Goal: Communication & Community: Answer question/provide support

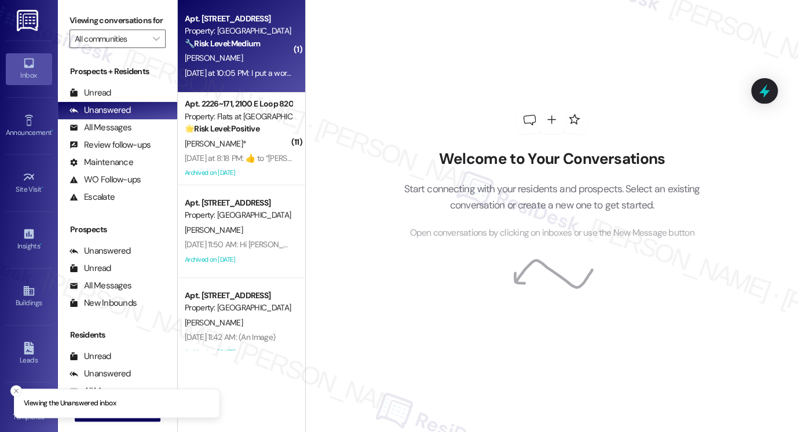
click at [266, 64] on div "[PERSON_NAME]" at bounding box center [237, 58] width 109 height 14
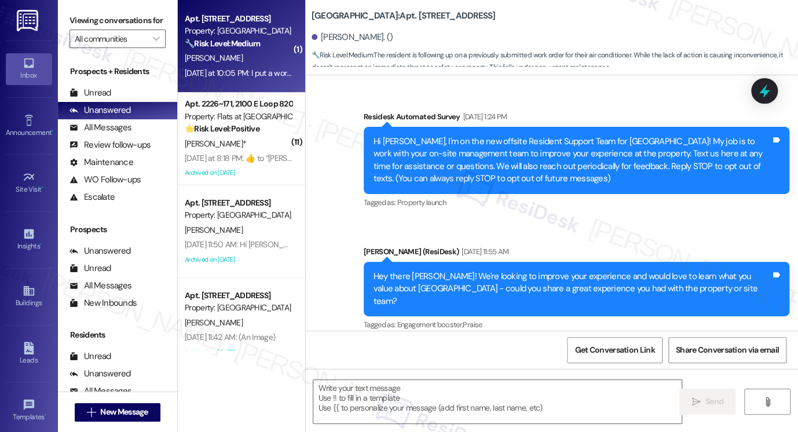
scroll to position [15897, 0]
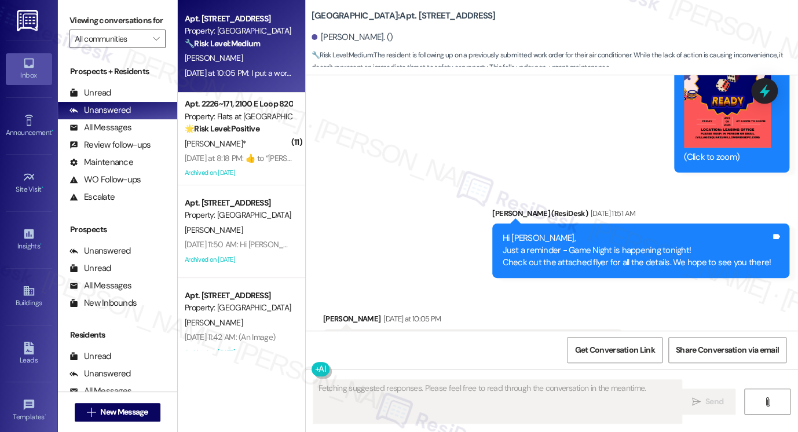
click at [407, 337] on div "I put a work order in for my air conditioner, yet nothing has been done yet." at bounding box center [468, 343] width 271 height 12
click at [539, 232] on div "Hi [PERSON_NAME], Just a reminder - Game Night is happening tonight! Check out …" at bounding box center [636, 250] width 269 height 37
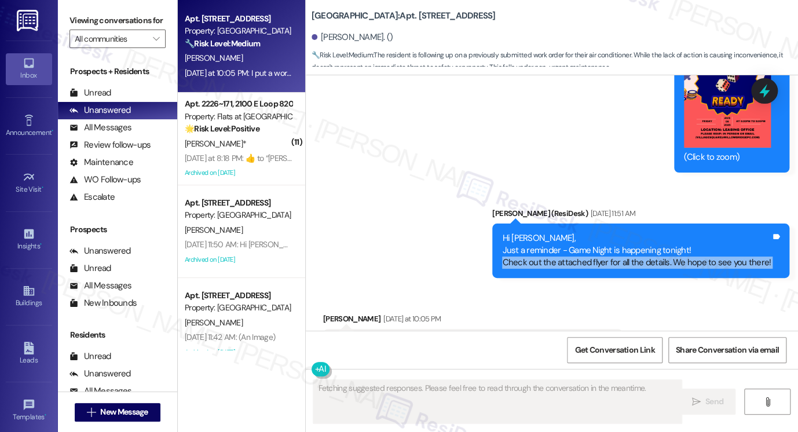
click at [539, 232] on div "Hi [PERSON_NAME], Just a reminder - Game Night is happening tonight! Check out …" at bounding box center [636, 250] width 269 height 37
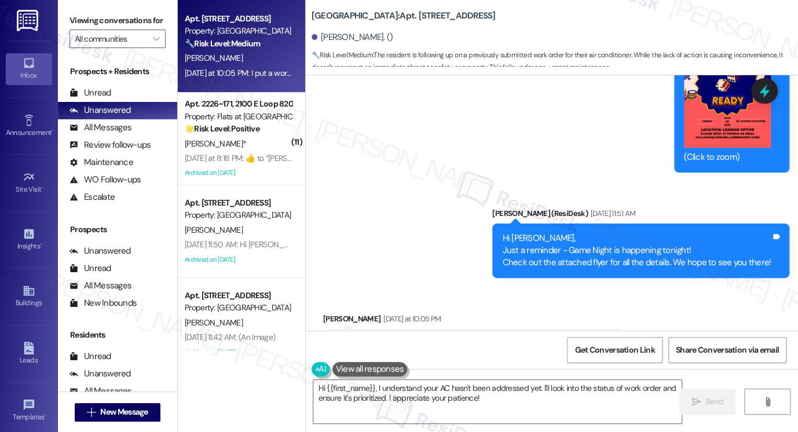
click at [68, 17] on div "Viewing conversations for All communities " at bounding box center [117, 30] width 119 height 60
click at [63, 16] on div "Viewing conversations for All communities " at bounding box center [117, 30] width 119 height 60
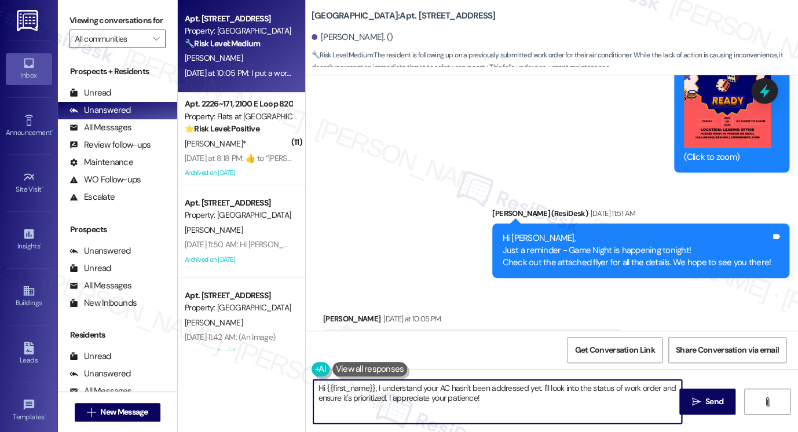
drag, startPoint x: 508, startPoint y: 395, endPoint x: 421, endPoint y: 384, distance: 88.1
click at [421, 384] on textarea "Hi {{first_name}}, I understand your AC hasn't been addressed yet. I'll look in…" at bounding box center [497, 401] width 368 height 43
click at [537, 403] on textarea "Hi {{first_name}}, I understand your AC hasn't been addressed yet. I'll look in…" at bounding box center [497, 401] width 368 height 43
drag, startPoint x: 542, startPoint y: 398, endPoint x: 537, endPoint y: 385, distance: 13.6
click at [537, 385] on textarea "Hi {{first_name}}, I understand your AC hasn't been addressed yet. I'll look in…" at bounding box center [497, 401] width 368 height 43
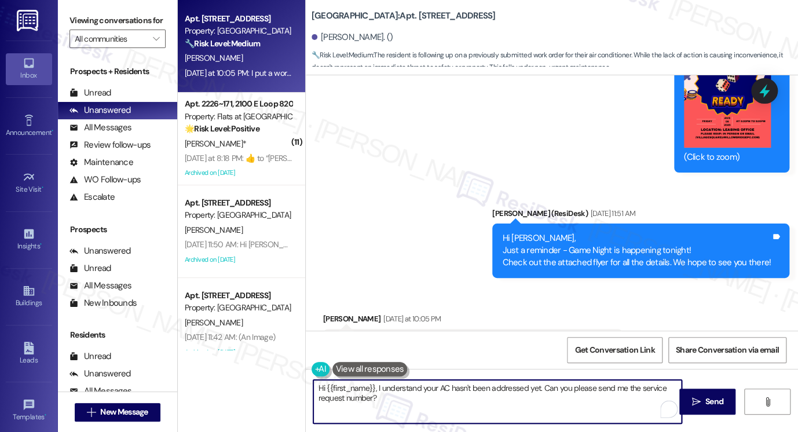
click at [626, 388] on textarea "Hi {{first_name}}, I understand your AC hasn't been addressed yet. Can you plea…" at bounding box center [497, 401] width 368 height 43
drag, startPoint x: 626, startPoint y: 388, endPoint x: 639, endPoint y: 388, distance: 13.3
click at [626, 388] on textarea "Hi {{first_name}}, I understand your AC hasn't been addressed yet. Can you plea…" at bounding box center [497, 401] width 368 height 43
drag, startPoint x: 591, startPoint y: 387, endPoint x: 623, endPoint y: 386, distance: 31.9
click at [623, 386] on textarea "Hi {{first_name}}, I understand your AC hasn't been addressed yet. Can you plea…" at bounding box center [497, 401] width 368 height 43
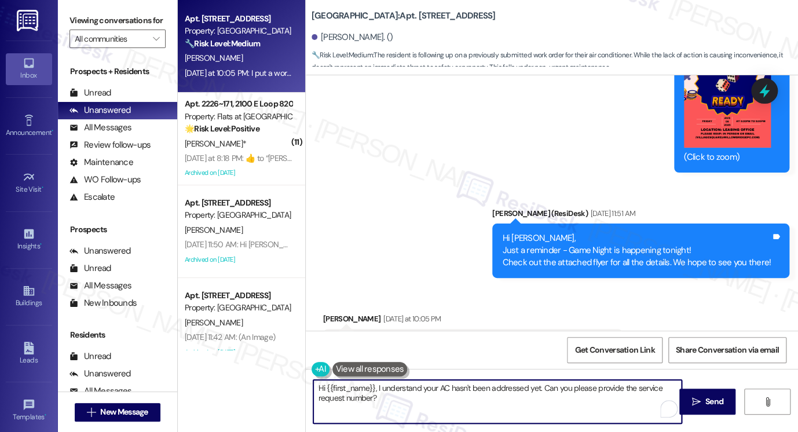
click at [513, 406] on textarea "Hi {{first_name}}, I understand your AC hasn't been addressed yet. Can you plea…" at bounding box center [497, 401] width 368 height 43
click at [434, 392] on textarea "Hi {{first_name}}, I understand your AC hasn't been addressed yet. Can you plea…" at bounding box center [497, 401] width 368 height 43
click at [419, 402] on textarea "Hi {{first_name}}, I understand your AC hasn't been addressed yet. Can you plea…" at bounding box center [497, 401] width 368 height 43
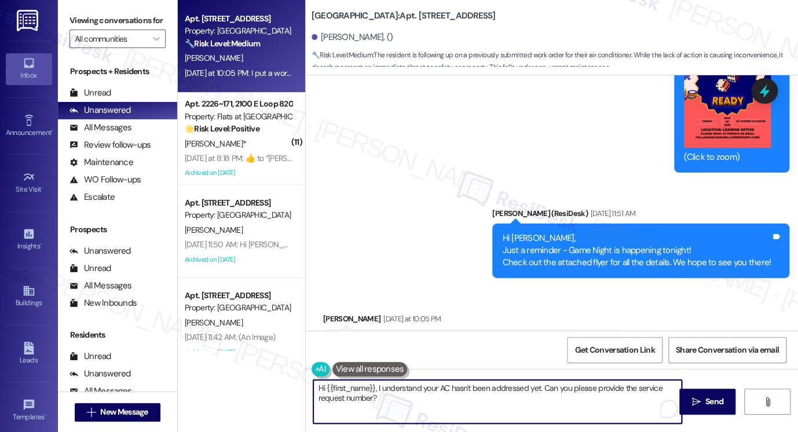
click at [375, 386] on textarea "Hi {{first_name}}, I understand your AC hasn't been addressed yet. Can you plea…" at bounding box center [497, 401] width 368 height 43
type textarea "Hi {{first_name}}, thanks for reaching out! I understand your AC hasn't been ad…"
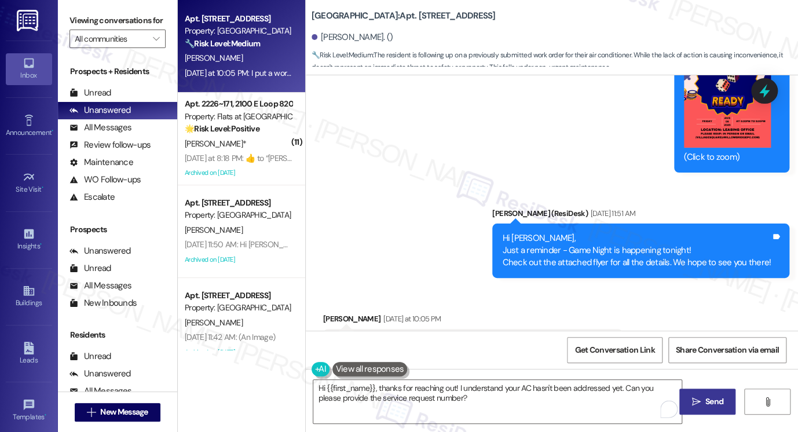
click at [688, 394] on button " Send" at bounding box center [707, 401] width 56 height 26
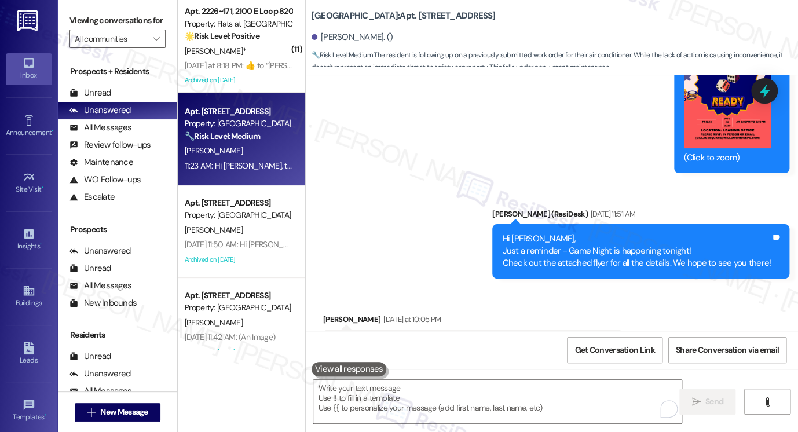
scroll to position [15990, 0]
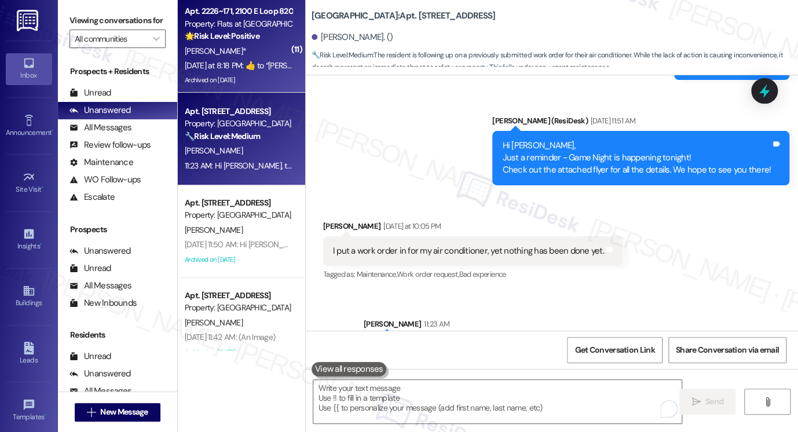
click at [274, 52] on div "[PERSON_NAME]*" at bounding box center [237, 51] width 109 height 14
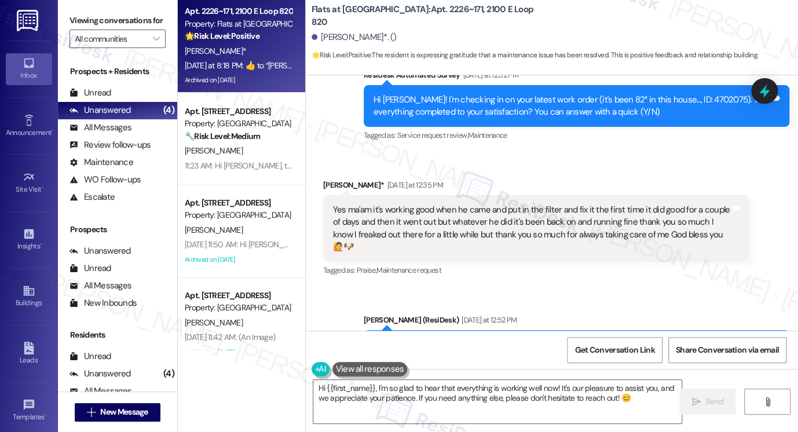
scroll to position [5169, 0]
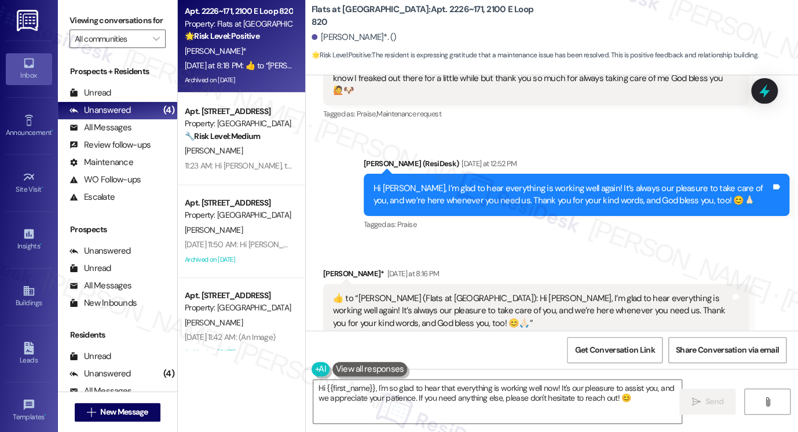
click at [456, 183] on div "Hi [PERSON_NAME], I’m glad to hear everything is working well again! It’s alway…" at bounding box center [571, 194] width 397 height 25
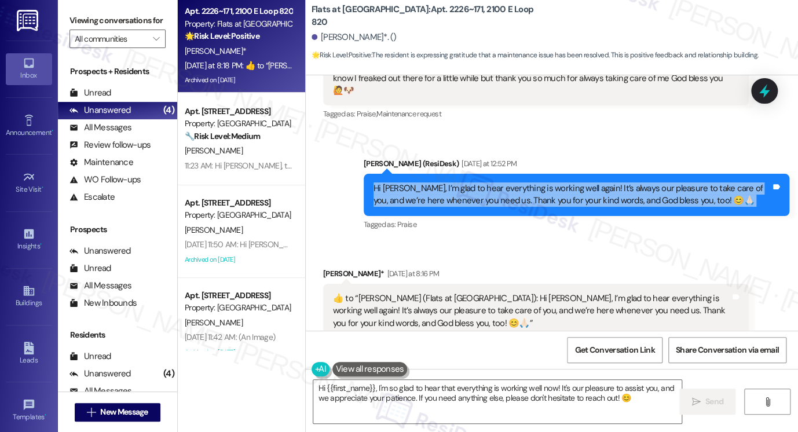
click at [456, 183] on div "Hi [PERSON_NAME], I’m glad to hear everything is working well again! It’s alway…" at bounding box center [571, 194] width 397 height 25
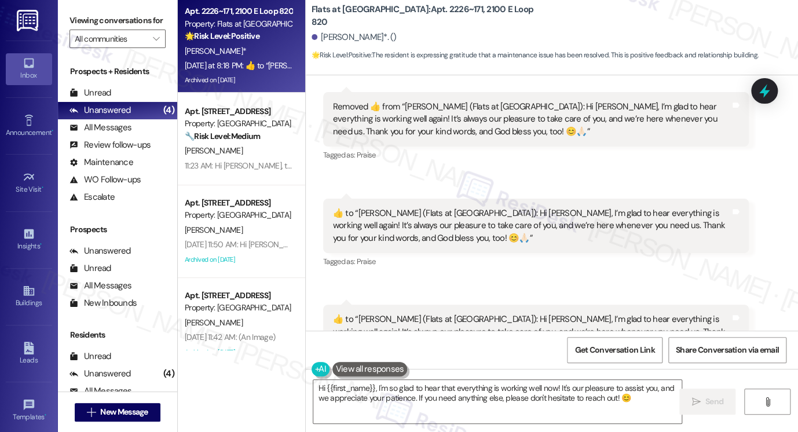
scroll to position [6327, 0]
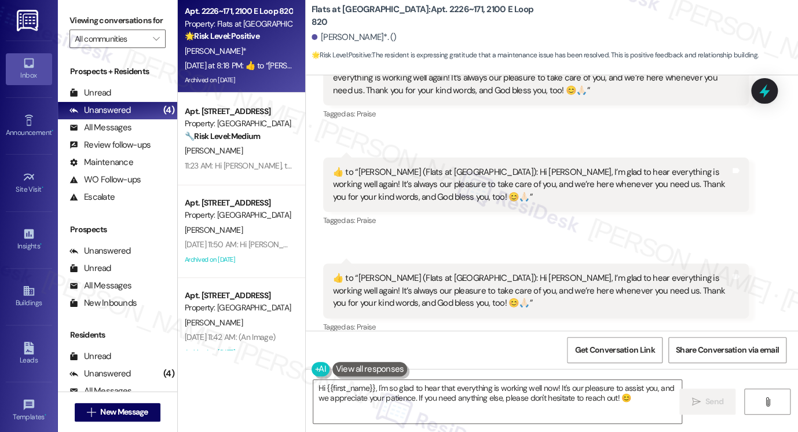
click at [480, 272] on div "​👍​ to “ [PERSON_NAME] (Flats at [GEOGRAPHIC_DATA]): Hi [PERSON_NAME], I’m glad…" at bounding box center [531, 290] width 397 height 37
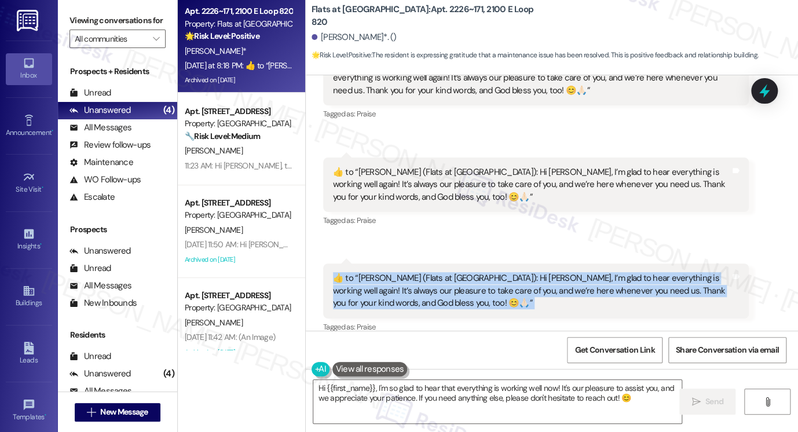
click at [480, 272] on div "​👍​ to “ [PERSON_NAME] (Flats at [GEOGRAPHIC_DATA]): Hi [PERSON_NAME], I’m glad…" at bounding box center [531, 290] width 397 height 37
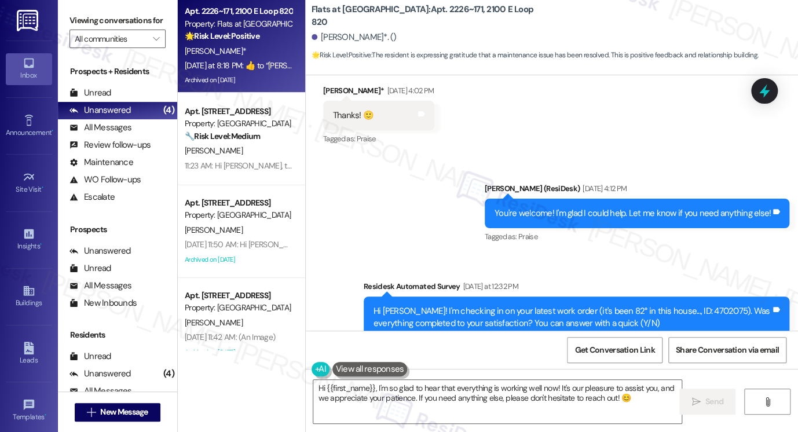
scroll to position [4706, 0]
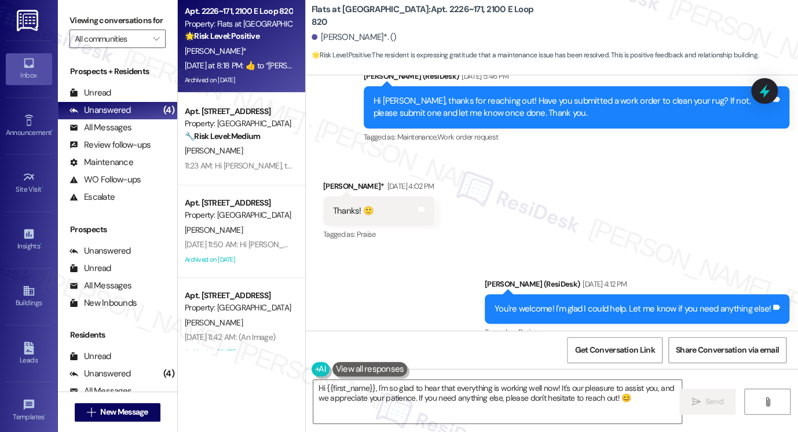
click at [581, 305] on div "You're welcome! I'm glad I could help. Let me know if you need anything else!" at bounding box center [632, 309] width 276 height 12
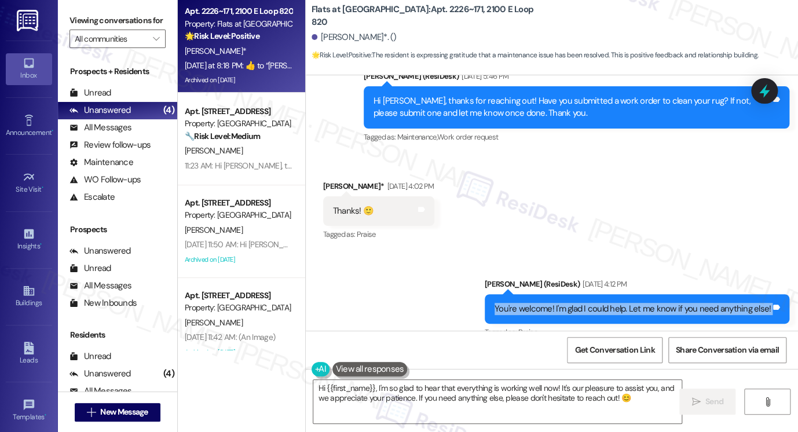
click at [581, 305] on div "You're welcome! I'm glad I could help. Let me know if you need anything else!" at bounding box center [632, 309] width 276 height 12
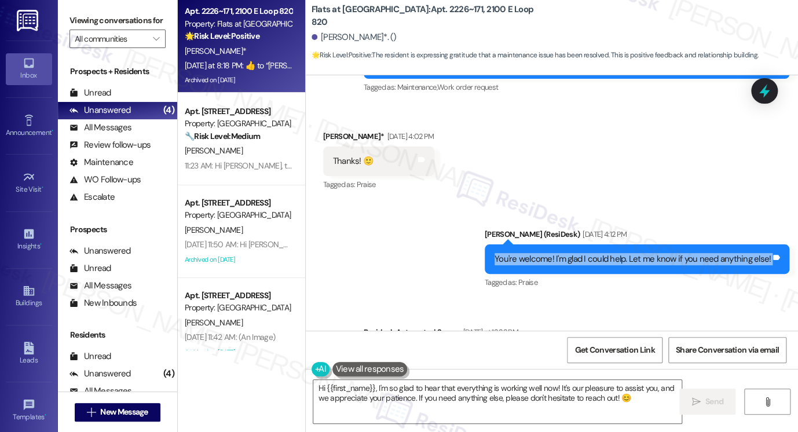
scroll to position [4880, 0]
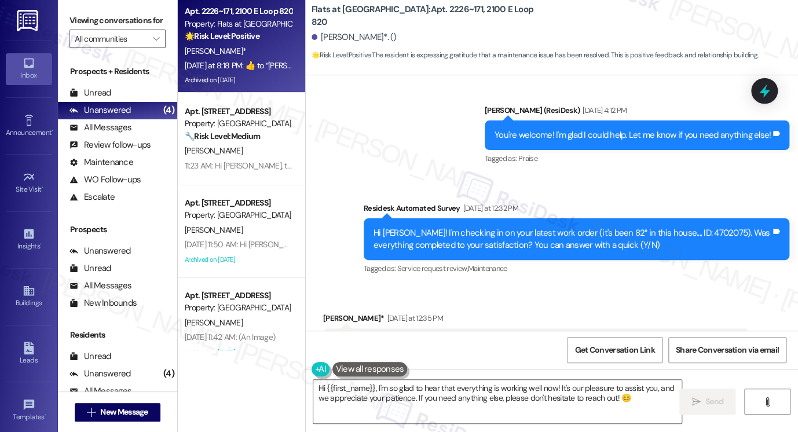
click at [447, 239] on div "Hi [PERSON_NAME]! I'm checking in on your latest work order (it's been 82° in t…" at bounding box center [571, 239] width 397 height 25
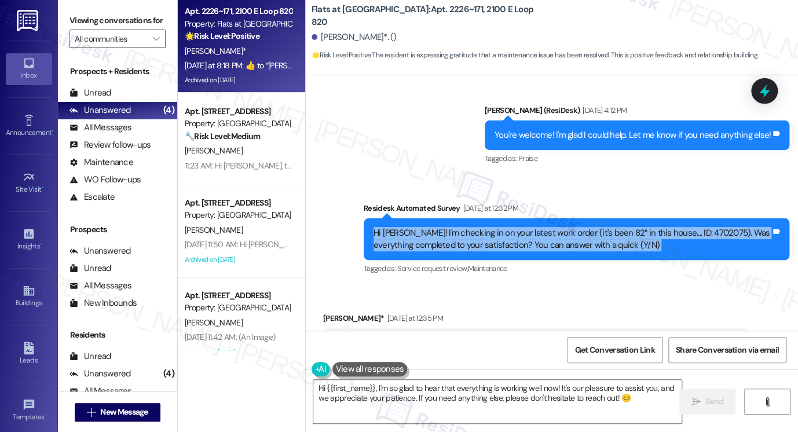
click at [447, 239] on div "Hi [PERSON_NAME]! I'm checking in on your latest work order (it's been 82° in t…" at bounding box center [571, 239] width 397 height 25
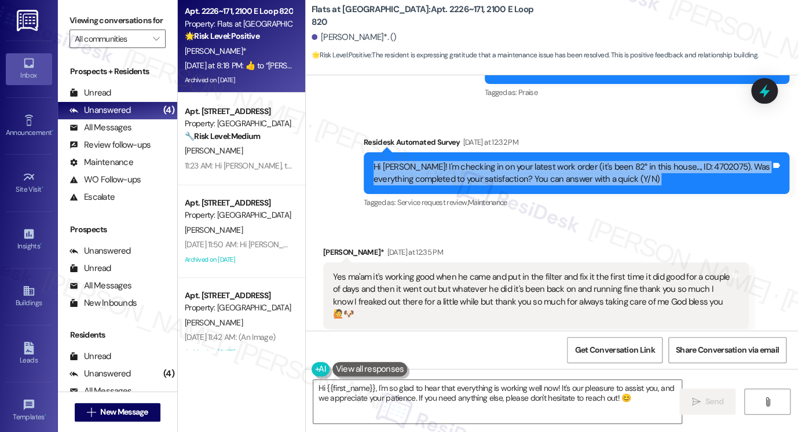
scroll to position [4995, 0]
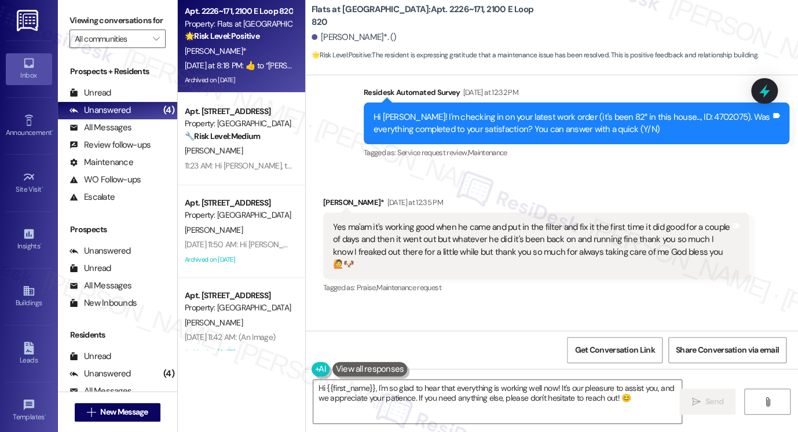
click at [405, 225] on div "Yes ma'am it's working good when he came and put in the filter and fix it the f…" at bounding box center [531, 246] width 397 height 50
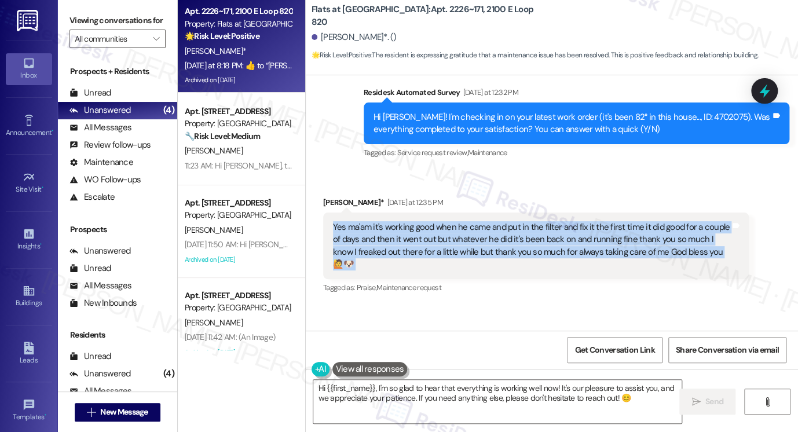
click at [405, 225] on div "Yes ma'am it's working good when he came and put in the filter and fix it the f…" at bounding box center [531, 246] width 397 height 50
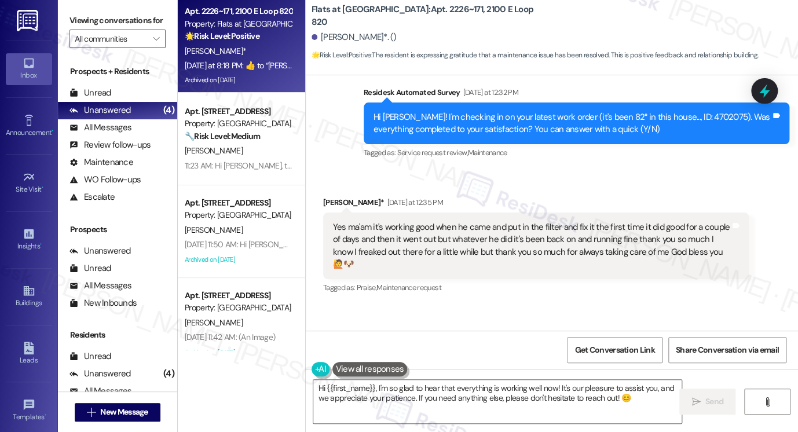
click at [529, 199] on div "[PERSON_NAME]* [DATE] at 12:35 PM" at bounding box center [535, 204] width 425 height 16
click at [491, 237] on div "Yes ma'am it's working good when he came and put in the filter and fix it the f…" at bounding box center [531, 246] width 397 height 50
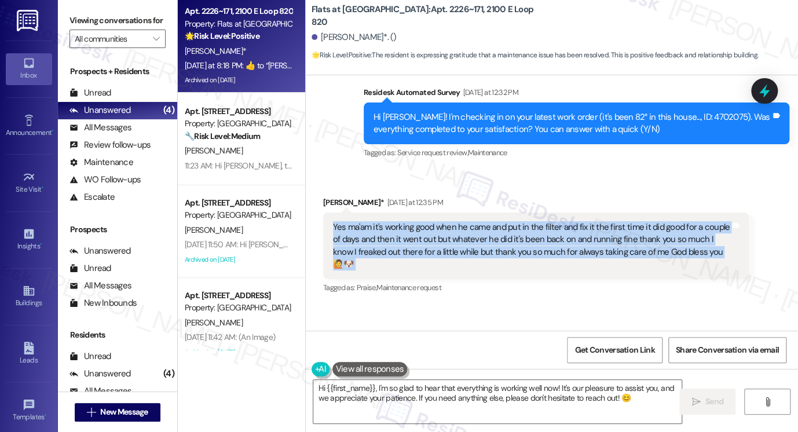
click at [491, 237] on div "Yes ma'am it's working good when he came and put in the filter and fix it the f…" at bounding box center [531, 246] width 397 height 50
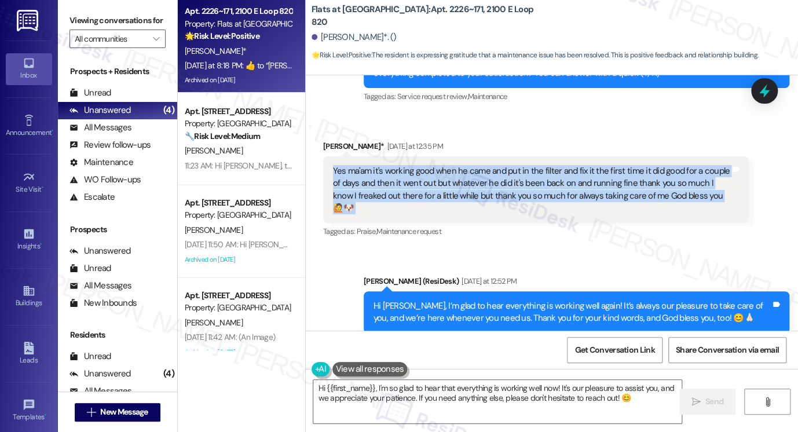
scroll to position [5111, 0]
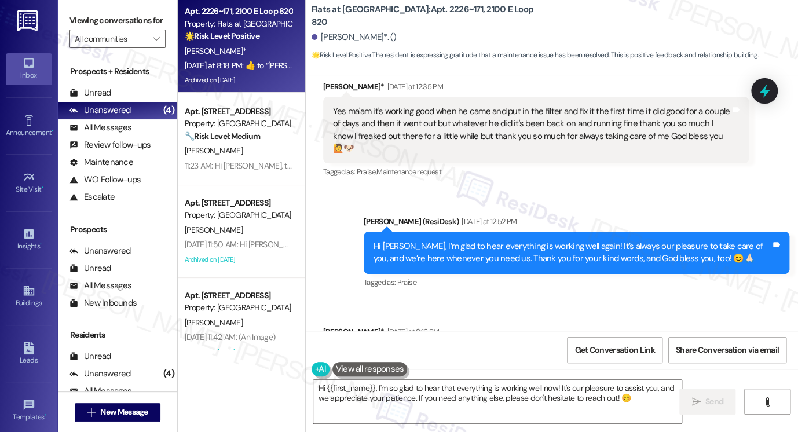
click at [424, 252] on div "Hi [PERSON_NAME], I’m glad to hear everything is working well again! It’s alway…" at bounding box center [576, 253] width 425 height 42
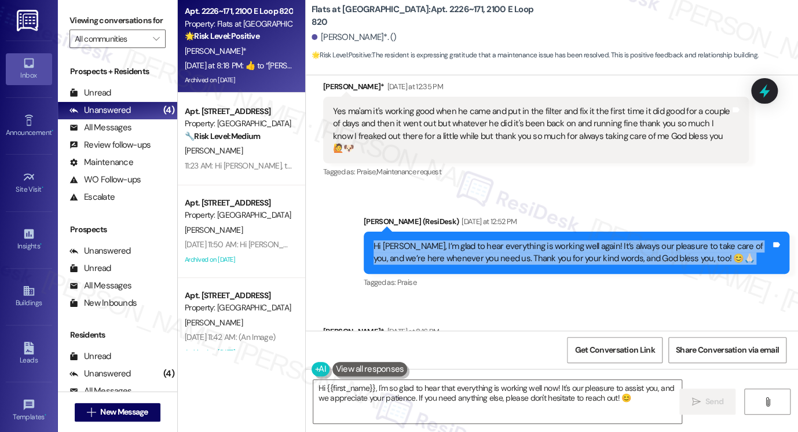
click at [424, 252] on div "Hi [PERSON_NAME], I’m glad to hear everything is working well again! It’s alway…" at bounding box center [576, 253] width 425 height 42
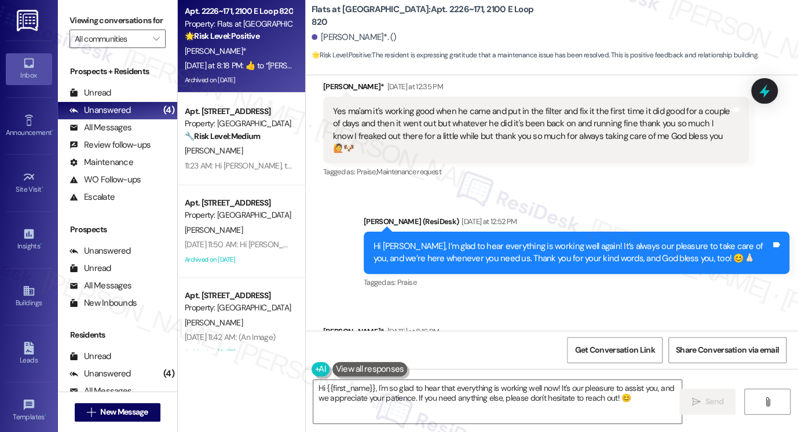
click at [490, 207] on div "Sent via SMS [PERSON_NAME] (ResiDesk) [DATE] at 12:52 PM Hi [PERSON_NAME], I’m …" at bounding box center [576, 253] width 443 height 93
click at [457, 247] on div "Hi [PERSON_NAME], I’m glad to hear everything is working well again! It’s alway…" at bounding box center [571, 252] width 397 height 25
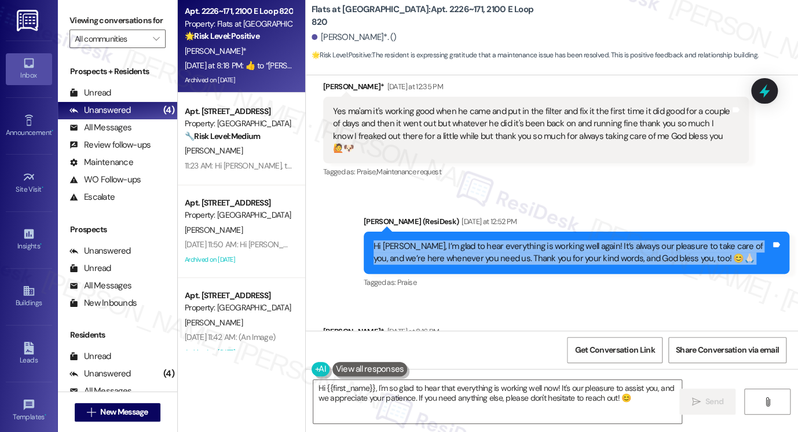
click at [457, 247] on div "Hi [PERSON_NAME], I’m glad to hear everything is working well again! It’s alway…" at bounding box center [571, 252] width 397 height 25
click at [613, 240] on div "Hi [PERSON_NAME], I’m glad to hear everything is working well again! It’s alway…" at bounding box center [571, 252] width 397 height 25
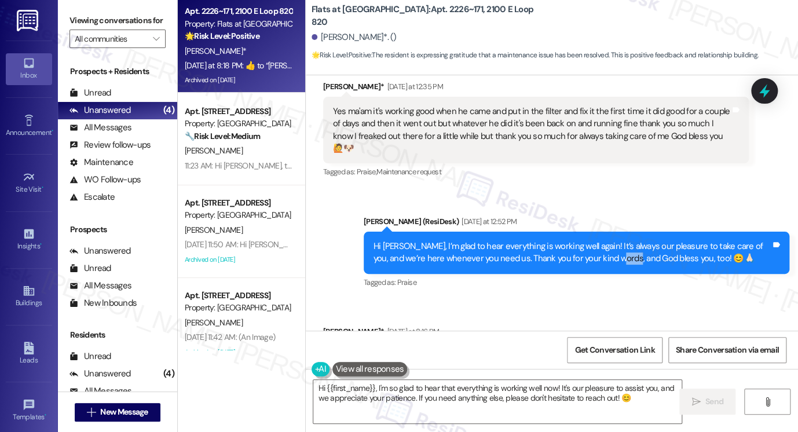
click at [613, 240] on div "Hi [PERSON_NAME], I’m glad to hear everything is working well again! It’s alway…" at bounding box center [571, 252] width 397 height 25
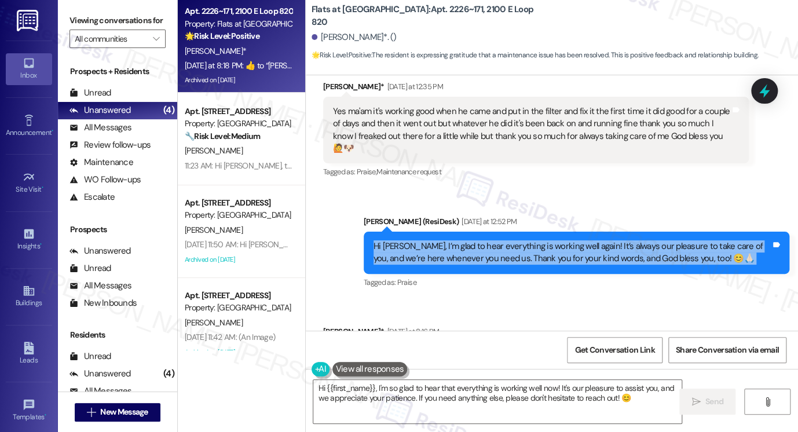
click at [613, 240] on div "Hi [PERSON_NAME], I’m glad to hear everything is working well again! It’s alway…" at bounding box center [571, 252] width 397 height 25
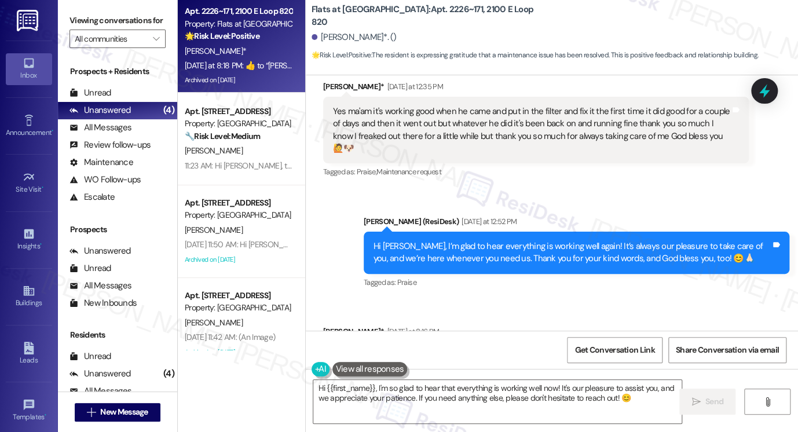
click at [625, 171] on div "Received via SMS [PERSON_NAME]* [DATE] at 12:35 PM Yes ma'am it's working good …" at bounding box center [535, 131] width 443 height 118
click at [560, 240] on div "Hi [PERSON_NAME], I’m glad to hear everything is working well again! It’s alway…" at bounding box center [571, 252] width 397 height 25
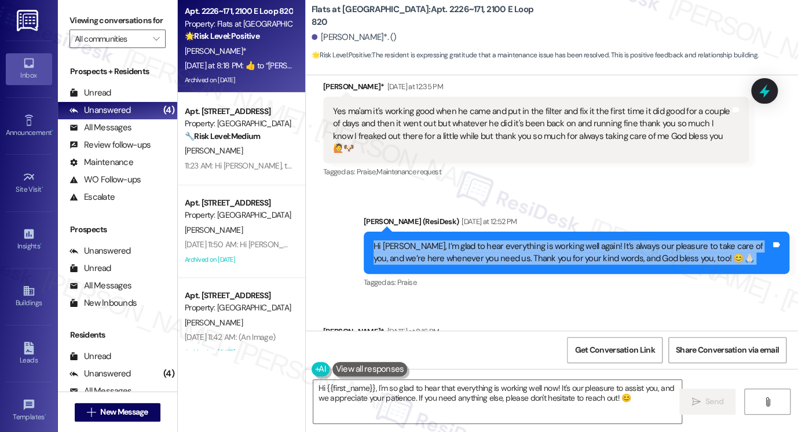
click at [560, 240] on div "Hi [PERSON_NAME], I’m glad to hear everything is working well again! It’s alway…" at bounding box center [571, 252] width 397 height 25
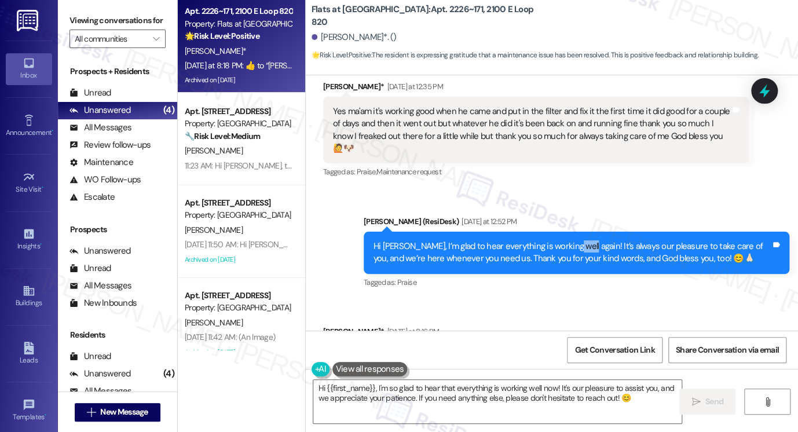
click at [560, 240] on div "Hi [PERSON_NAME], I’m glad to hear everything is working well again! It’s alway…" at bounding box center [571, 252] width 397 height 25
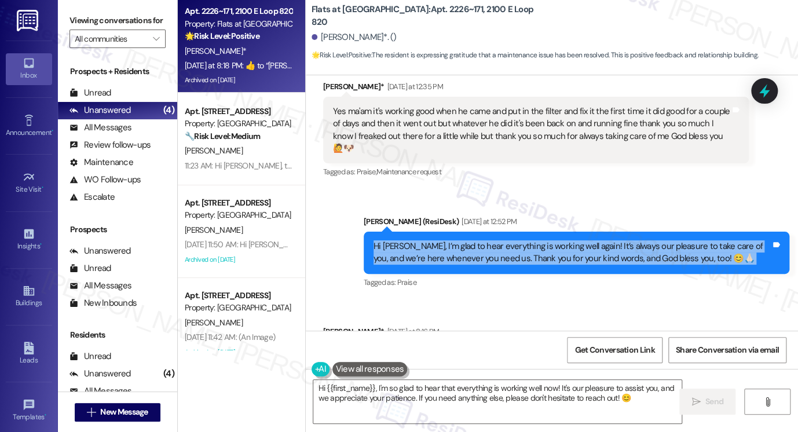
click at [560, 240] on div "Hi [PERSON_NAME], I’m glad to hear everything is working well again! It’s alway…" at bounding box center [571, 252] width 397 height 25
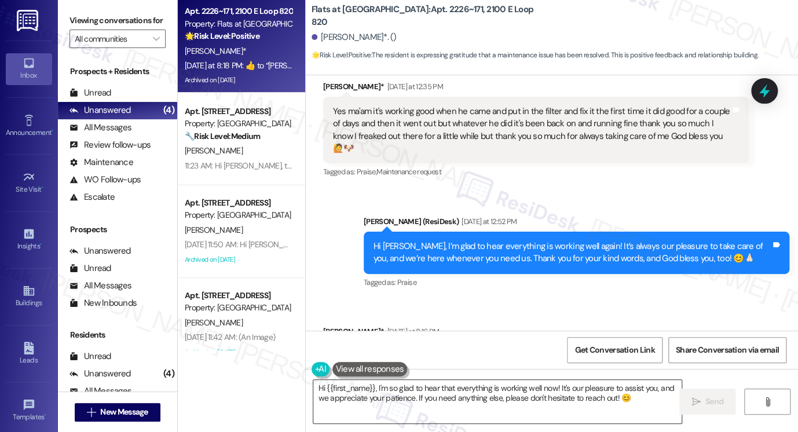
click at [527, 384] on textarea "Hi {{first_name}}, I'm so glad to hear that everything is working well now! It'…" at bounding box center [497, 401] width 368 height 43
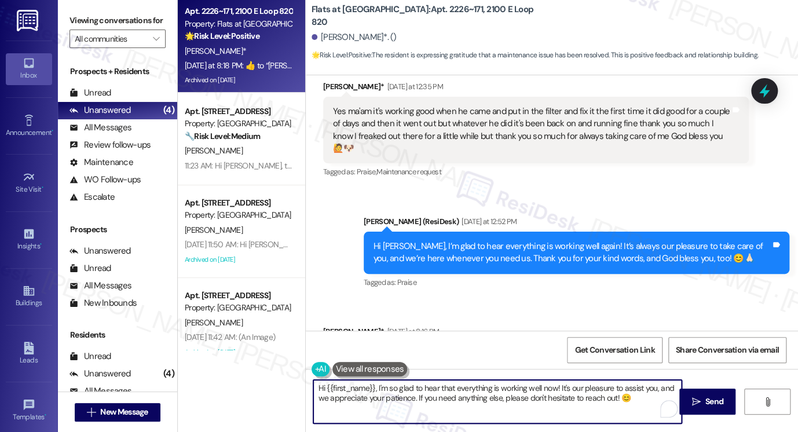
click at [527, 384] on textarea "Hi {{first_name}}, I'm so glad to hear that everything is working well now! It'…" at bounding box center [497, 401] width 368 height 43
click at [484, 388] on textarea "Hi {{first_name}}, I'm so glad to hear that everything is working well now! It'…" at bounding box center [497, 401] width 368 height 43
click at [478, 379] on div "Hi {{first_name}}, I'm so glad to hear that everything is working well now! It'…" at bounding box center [552, 412] width 492 height 87
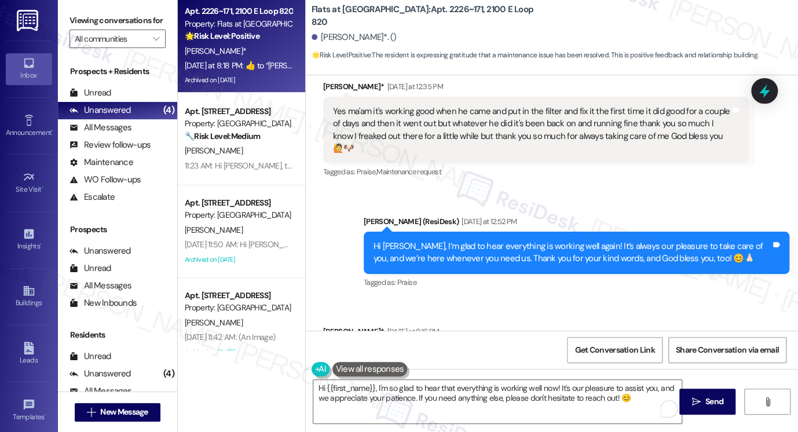
click at [478, 379] on div "Hi {{first_name}}, I'm so glad to hear that everything is working well now! It'…" at bounding box center [552, 412] width 492 height 87
click at [461, 391] on textarea "Hi {{first_name}}, I'm so glad to hear that everything is working well now! It'…" at bounding box center [497, 401] width 368 height 43
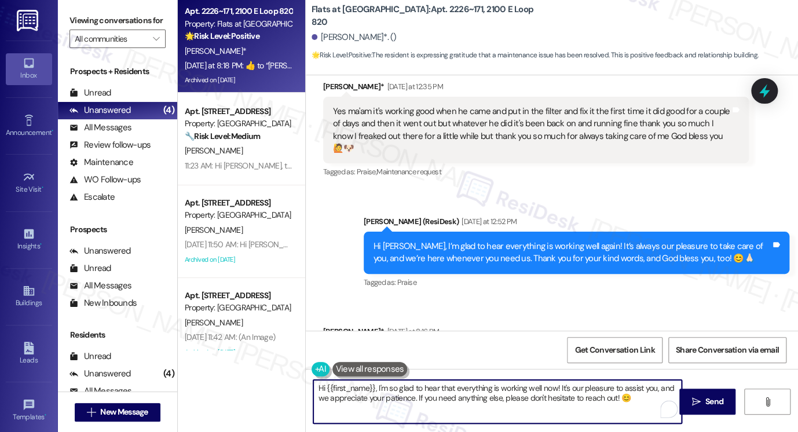
click at [461, 391] on textarea "Hi {{first_name}}, I'm so glad to hear that everything is working well now! It'…" at bounding box center [497, 401] width 368 height 43
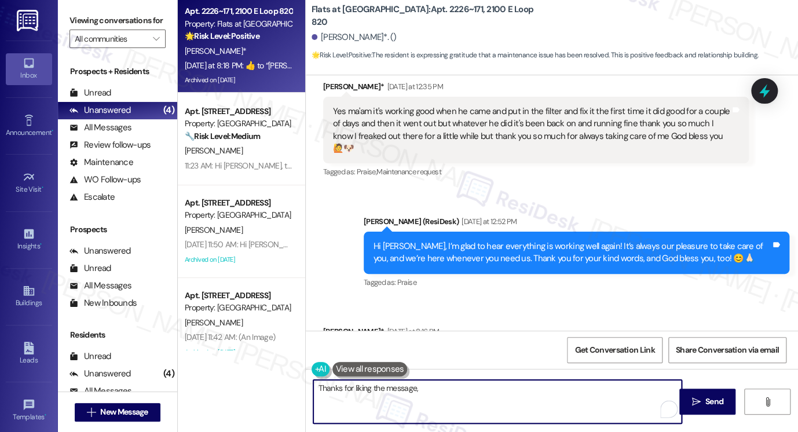
click at [336, 325] on div "[PERSON_NAME]* [DATE] at 8:16 PM" at bounding box center [535, 333] width 425 height 16
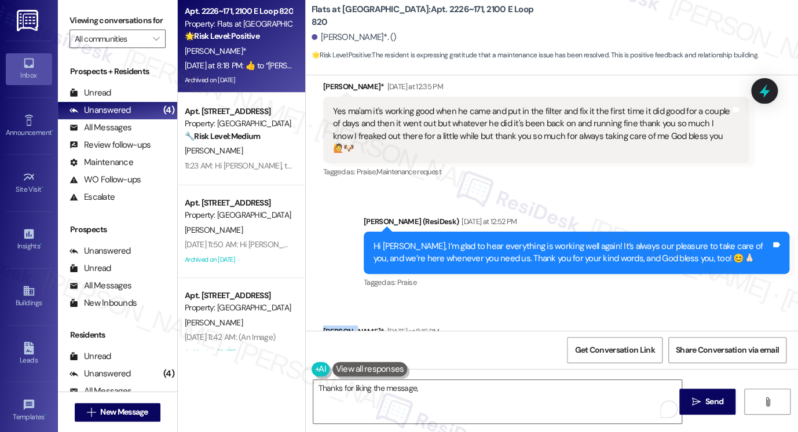
click at [336, 325] on div "[PERSON_NAME]* [DATE] at 8:16 PM" at bounding box center [535, 333] width 425 height 16
copy div "[PERSON_NAME]"
click at [428, 389] on textarea "Thanks for liking the message," at bounding box center [497, 401] width 368 height 43
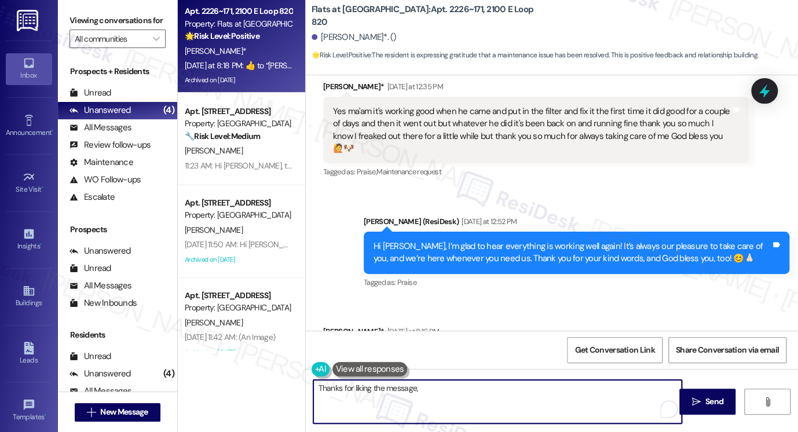
paste textarea "[PERSON_NAME]"
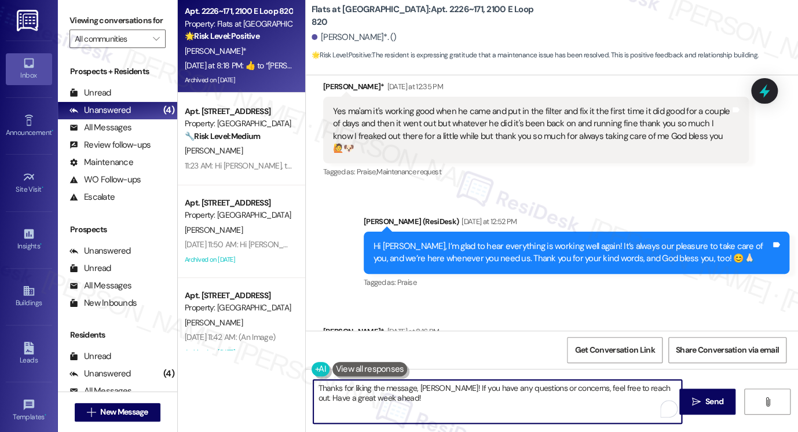
click at [449, 392] on textarea "Thanks for liking the message, [PERSON_NAME]! If you have any questions or conc…" at bounding box center [497, 401] width 368 height 43
click at [415, 397] on textarea "Thanks for liking the message, [PERSON_NAME]! If you have any questions or conc…" at bounding box center [497, 401] width 368 height 43
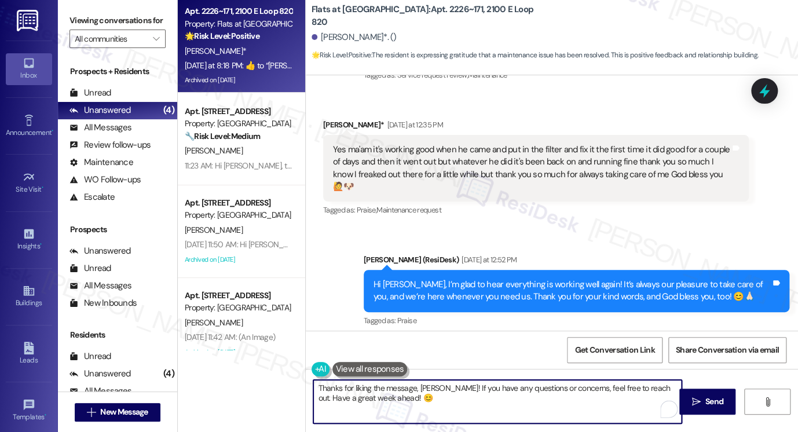
scroll to position [5053, 0]
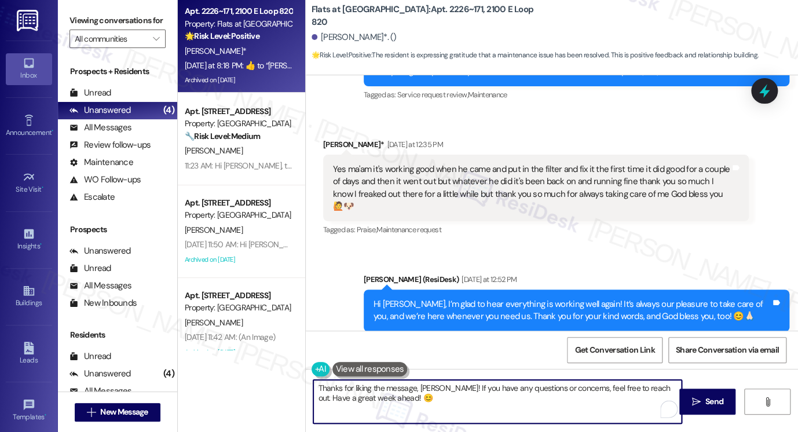
click at [410, 399] on textarea "Thanks for liking the message, [PERSON_NAME]! If you have any questions or conc…" at bounding box center [497, 401] width 368 height 43
type textarea "Thanks for liking the message, [PERSON_NAME]! If you have any questions or conc…"
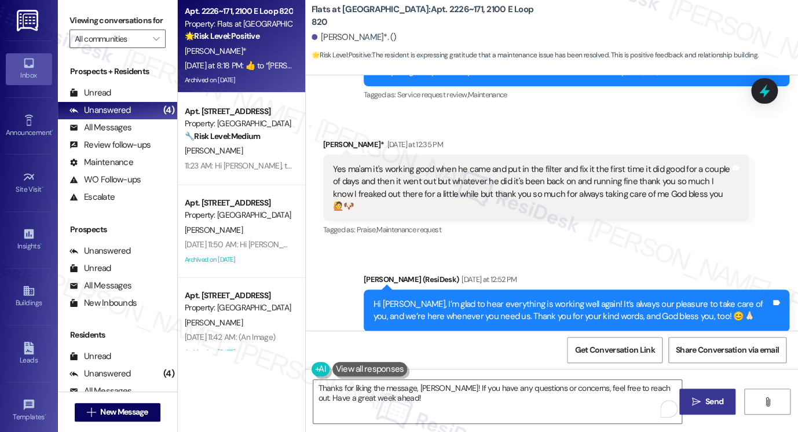
click at [709, 394] on button " Send" at bounding box center [707, 401] width 56 height 26
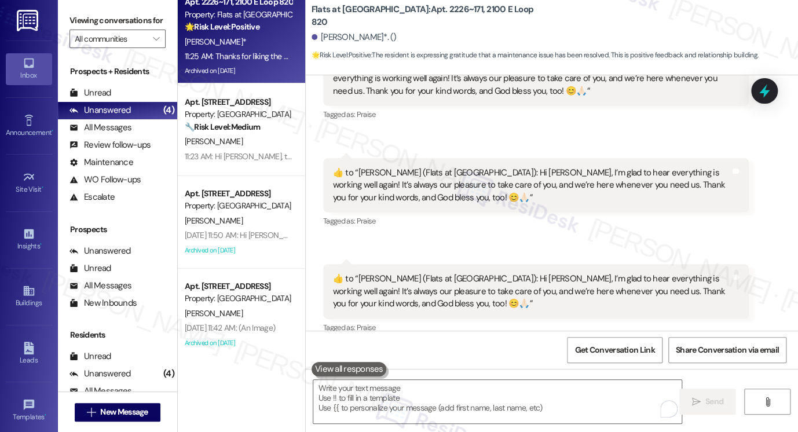
scroll to position [0, 0]
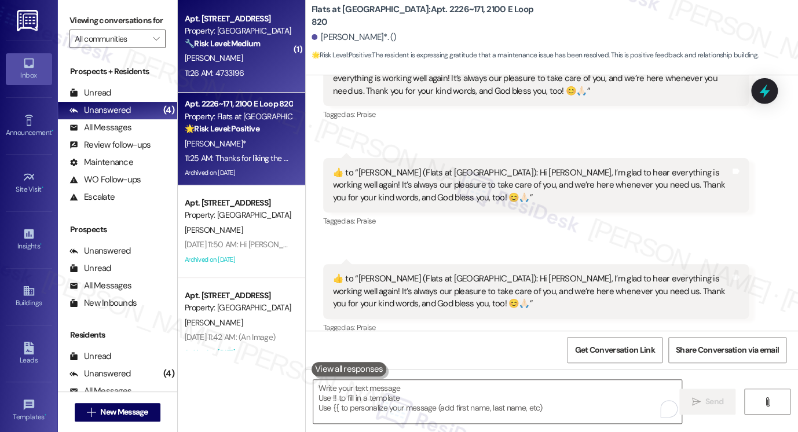
click at [263, 30] on div "Property: [GEOGRAPHIC_DATA]" at bounding box center [238, 31] width 107 height 12
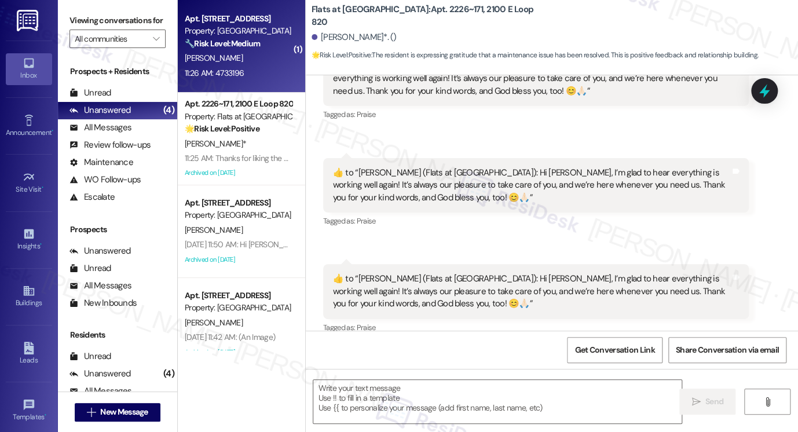
type textarea "Fetching suggested responses. Please feel free to read through the conversation…"
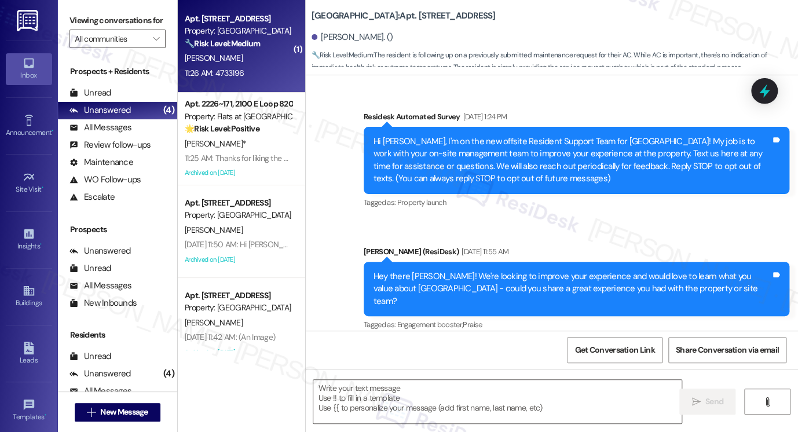
scroll to position [16087, 0]
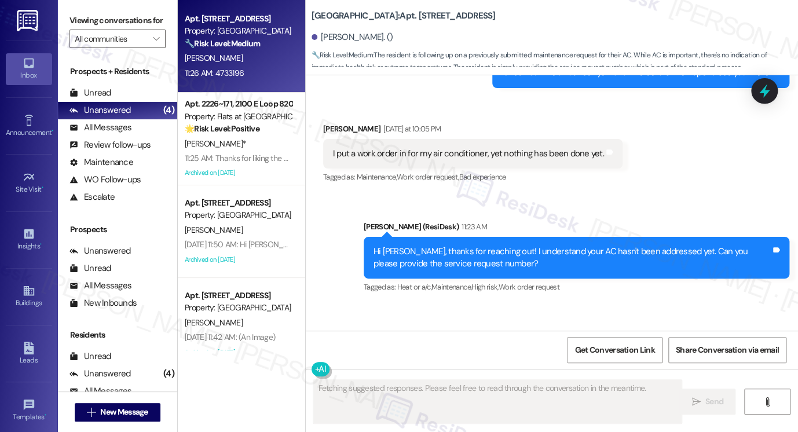
click at [500, 245] on div "Hi [PERSON_NAME], thanks for reaching out! I understand your AC hasn't been add…" at bounding box center [571, 257] width 397 height 25
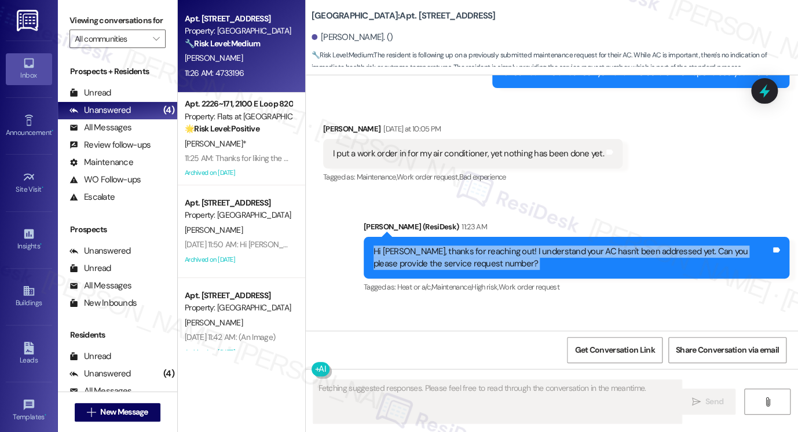
click at [500, 245] on div "Hi [PERSON_NAME], thanks for reaching out! I understand your AC hasn't been add…" at bounding box center [571, 257] width 397 height 25
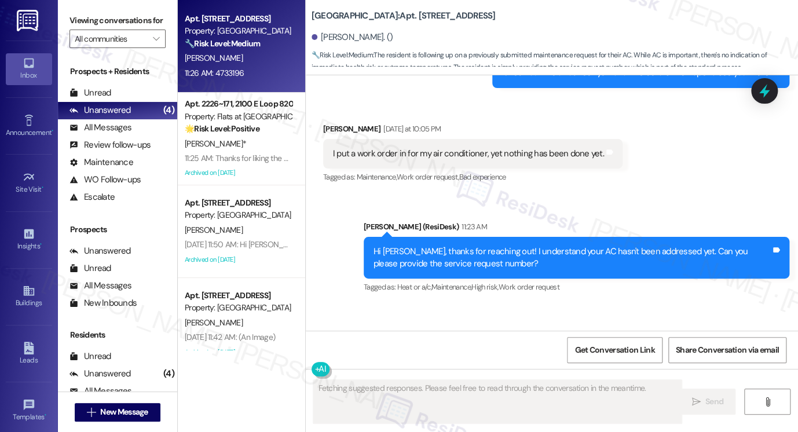
click at [534, 304] on div "Received [STREET_ADDRESS][PERSON_NAME]:26 AM 4733196 Tags and notes" at bounding box center [552, 344] width 492 height 80
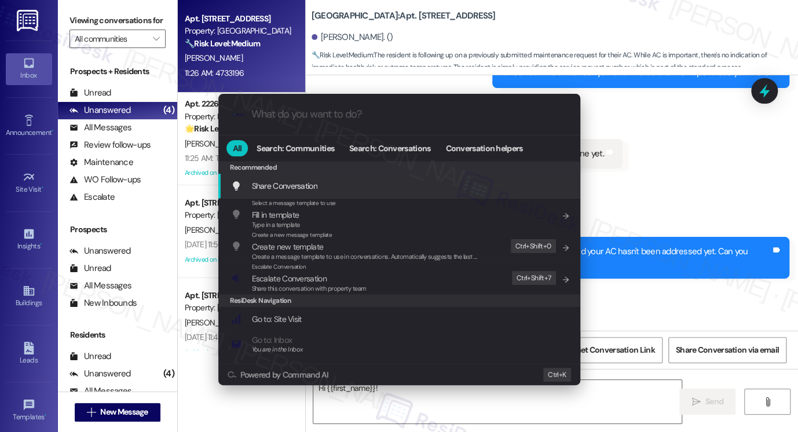
click at [684, 247] on div ".cls-1{fill:#0a055f;}.cls-2{fill:#0cc4c4;} resideskLogoBlueOrange All Search: C…" at bounding box center [399, 216] width 798 height 432
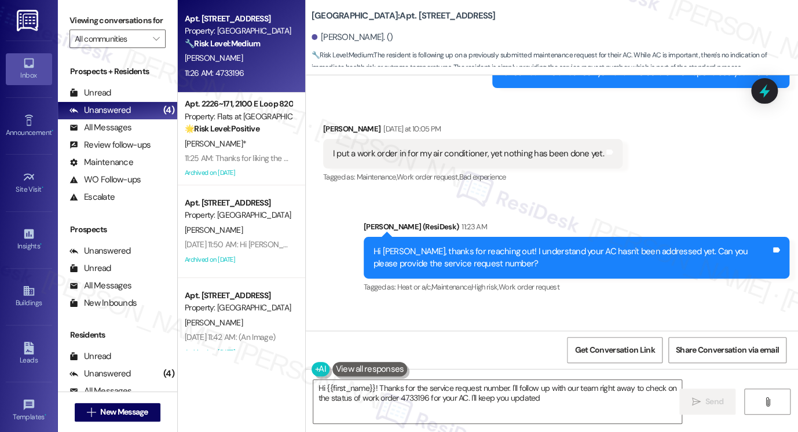
type textarea "Hi {{first_name}}! Thanks for the service request number. I'll follow up with o…"
click at [346, 355] on div "4733196" at bounding box center [348, 361] width 31 height 12
copy div "4733196"
click at [546, 304] on div "Received [STREET_ADDRESS][PERSON_NAME]:26 AM 4733196 Tags and notes" at bounding box center [552, 344] width 492 height 80
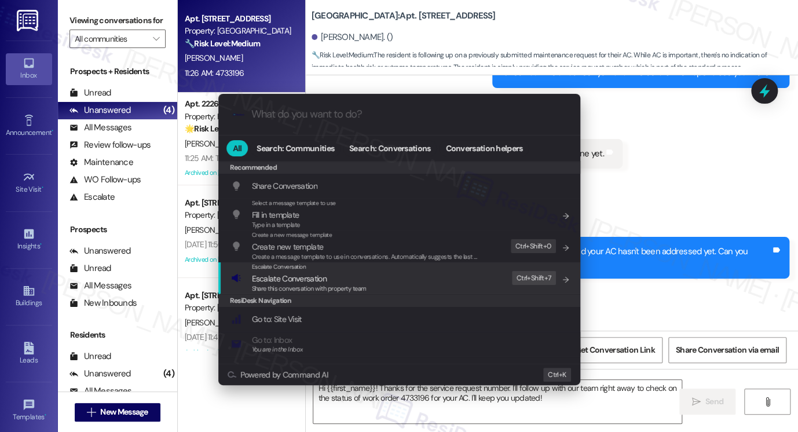
click at [425, 277] on div "Escalate Conversation Escalate Conversation Share this conversation with proper…" at bounding box center [400, 277] width 339 height 31
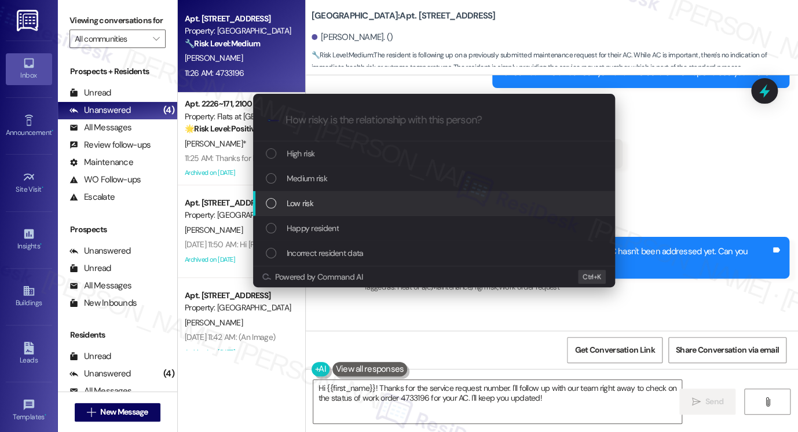
click at [323, 181] on span "Medium risk" at bounding box center [307, 178] width 41 height 13
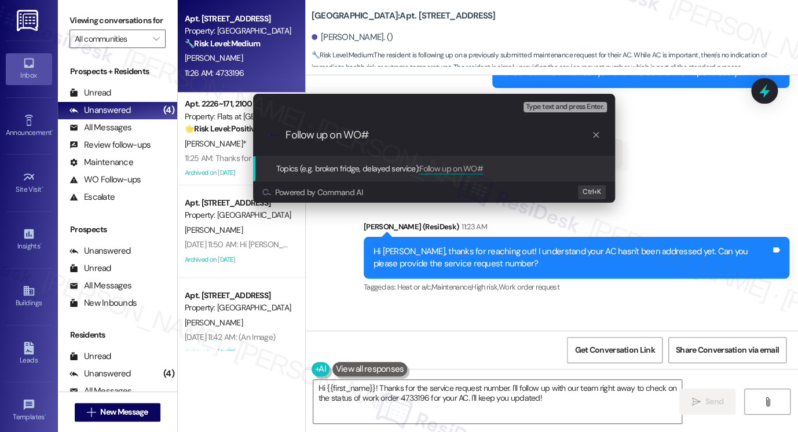
paste input "4733196"
type input "Follow up on WO#4733196 - AC Issue"
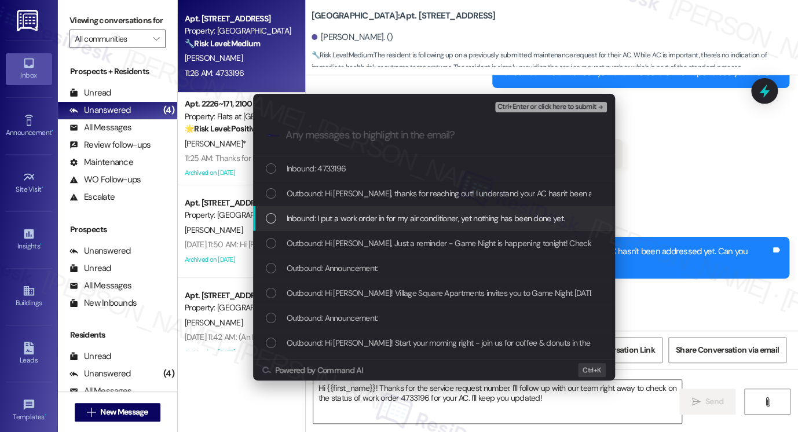
click at [389, 229] on div "Inbound: I put a work order in for my air conditioner, yet nothing has been don…" at bounding box center [434, 218] width 362 height 25
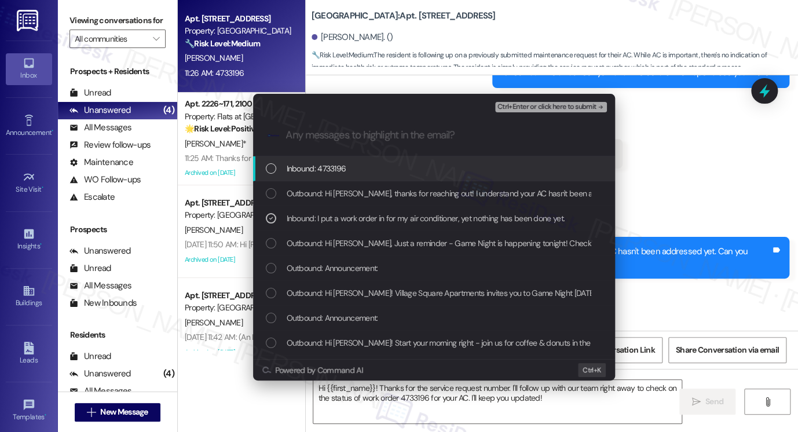
click at [384, 171] on div "Inbound: 4733196" at bounding box center [435, 168] width 339 height 13
click at [561, 108] on span "Ctrl+Enter or click here to submit" at bounding box center [546, 107] width 99 height 8
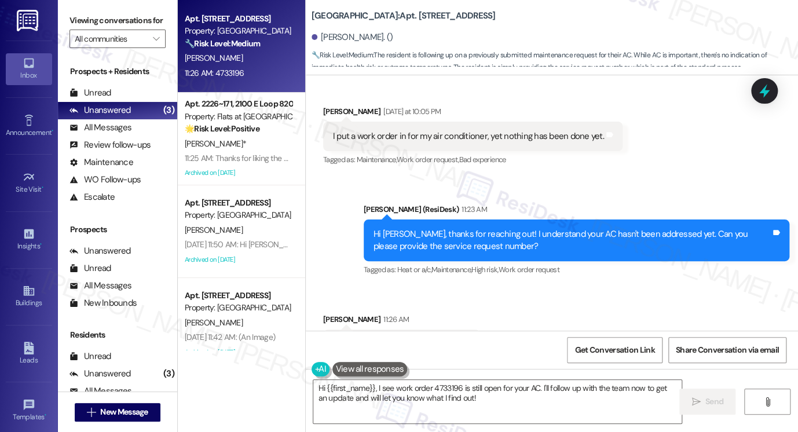
scroll to position [16105, 0]
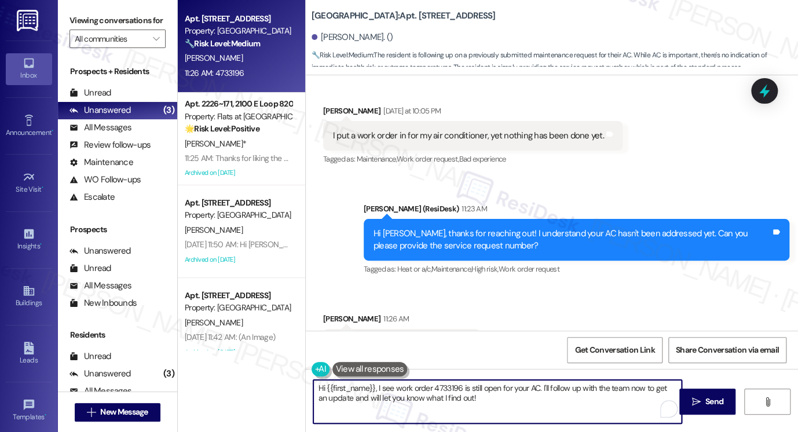
click at [410, 399] on textarea "Hi {{first_name}}, I see work order 4733196 is still open for your AC. I'll fol…" at bounding box center [497, 401] width 368 height 43
click at [394, 400] on textarea "Thank you! I've gone ahead and notified the team about your pending work order.…" at bounding box center [497, 401] width 368 height 43
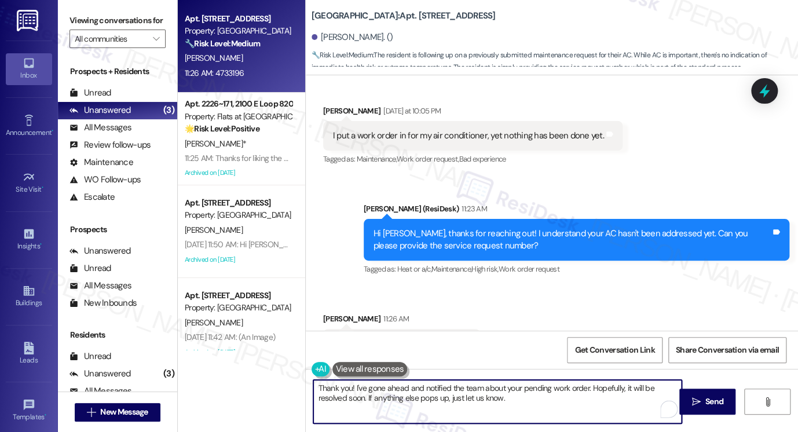
drag, startPoint x: 394, startPoint y: 400, endPoint x: 443, endPoint y: 405, distance: 50.1
click at [394, 400] on textarea "Thank you! I've gone ahead and notified the team about your pending work order.…" at bounding box center [497, 401] width 368 height 43
click at [527, 398] on textarea "Thank you! I've gone ahead and notified the team about your pending work order.…" at bounding box center [497, 401] width 368 height 43
click at [582, 388] on textarea "Thank you! I've gone ahead and notified the team about your pending work order.…" at bounding box center [497, 401] width 368 height 43
type textarea "Thank you! I've gone ahead and notified the team about your pending work order …"
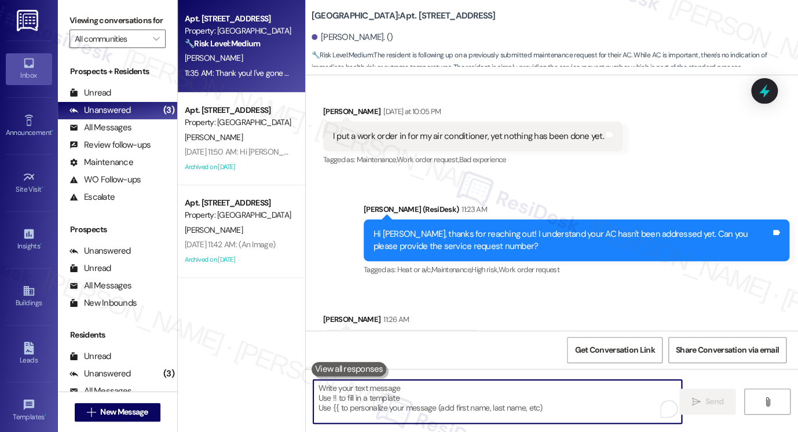
scroll to position [16291, 0]
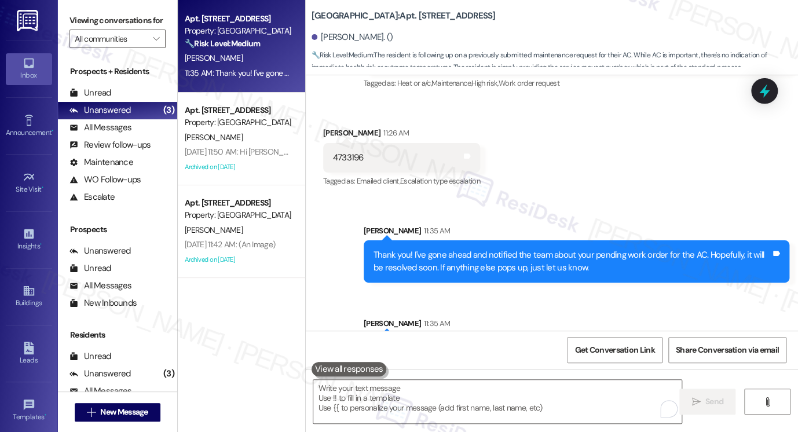
click at [453, 249] on div "Thank you! I've gone ahead and notified the team about your pending work order …" at bounding box center [571, 261] width 397 height 25
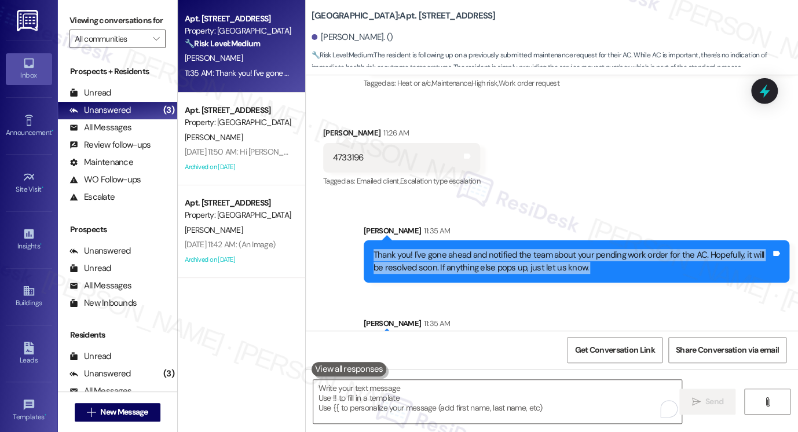
click at [453, 249] on div "Thank you! I've gone ahead and notified the team about your pending work order …" at bounding box center [571, 261] width 397 height 25
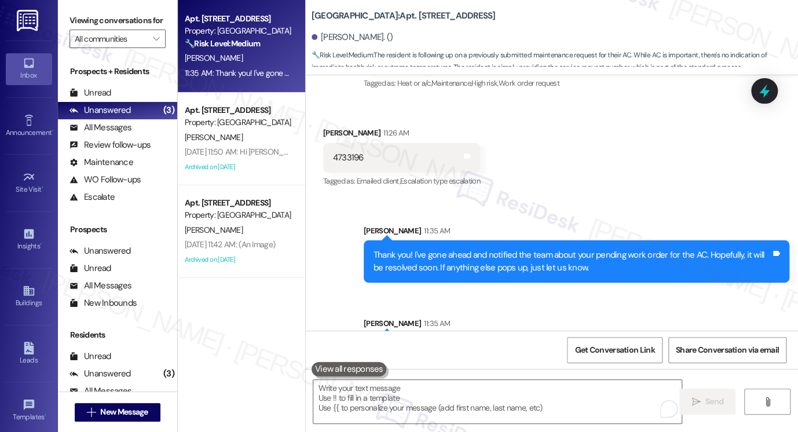
click at [442, 342] on div "Thank you! I've gone ahead and notified the team about your pending work order …" at bounding box center [571, 354] width 397 height 25
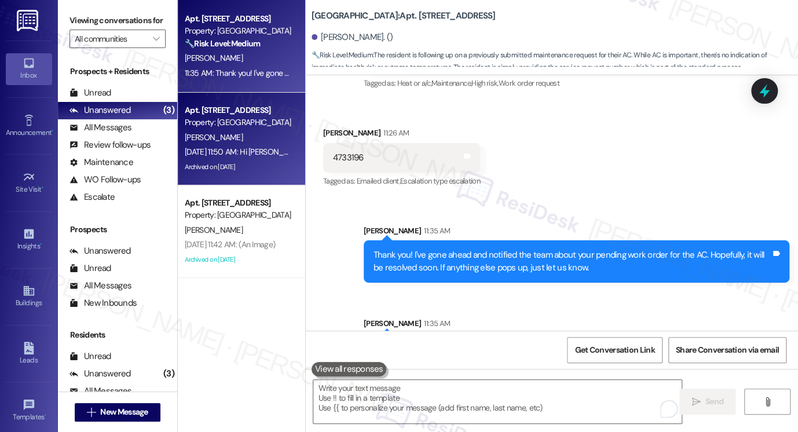
click at [236, 144] on div "[PERSON_NAME]" at bounding box center [237, 137] width 109 height 14
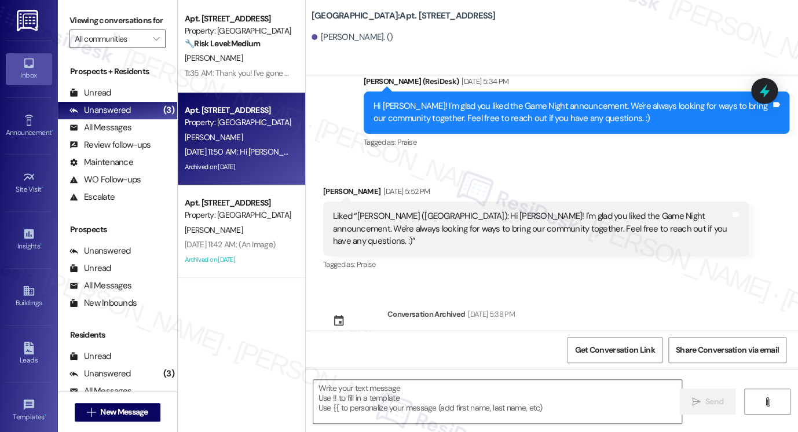
type textarea "Fetching suggested responses. Please feel free to read through the conversation…"
